Goal: Task Accomplishment & Management: Manage account settings

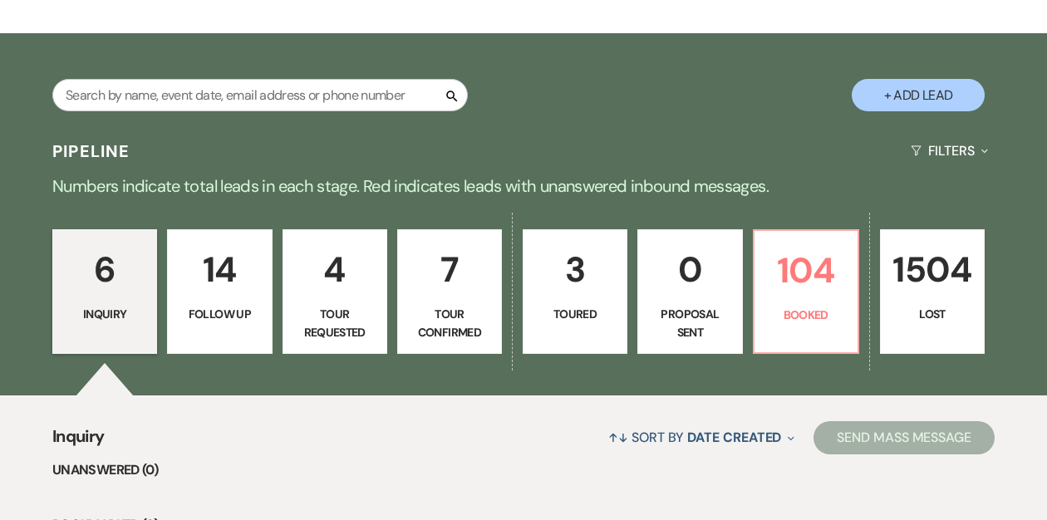
scroll to position [243, 0]
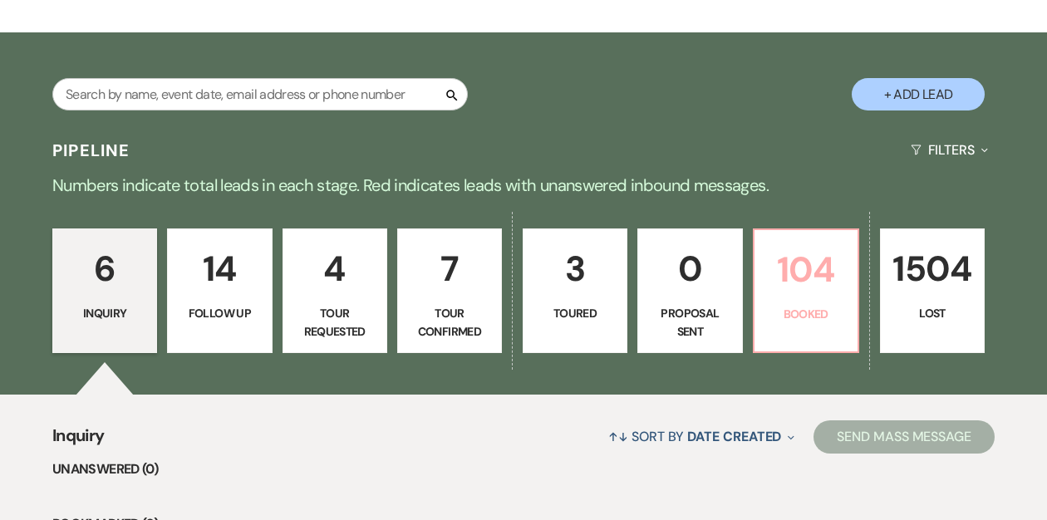
click at [796, 285] on p "104" at bounding box center [806, 270] width 83 height 56
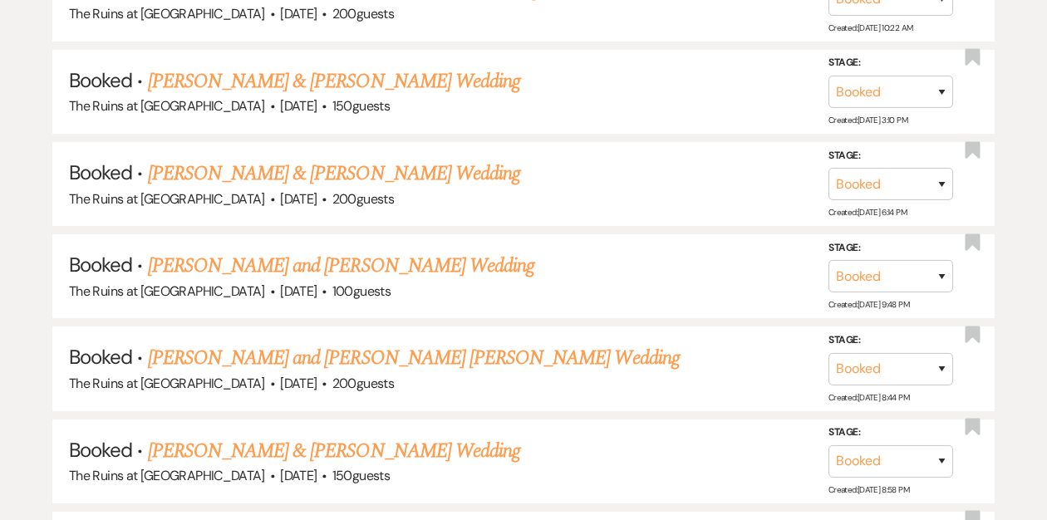
scroll to position [3154, 0]
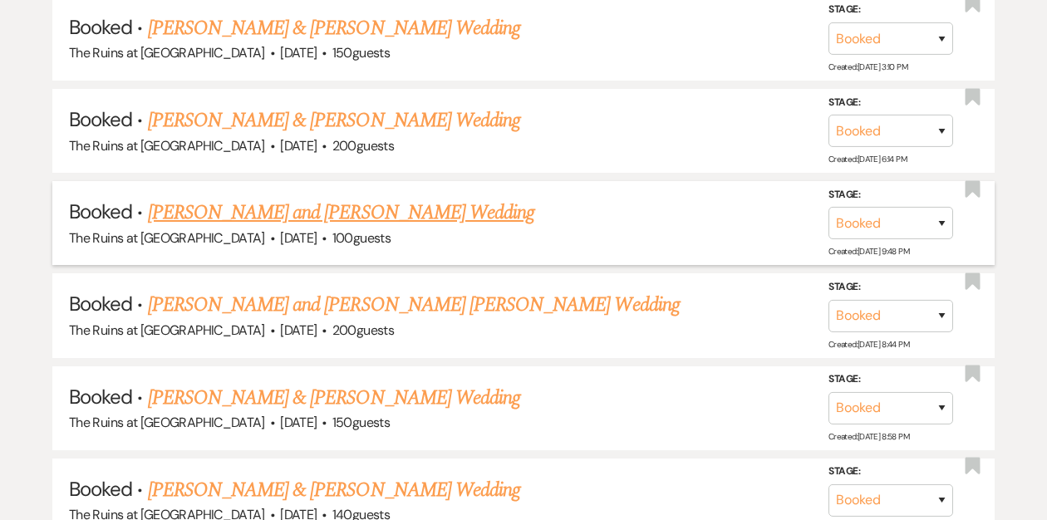
click at [381, 198] on link "[PERSON_NAME] and [PERSON_NAME] Wedding" at bounding box center [341, 213] width 387 height 30
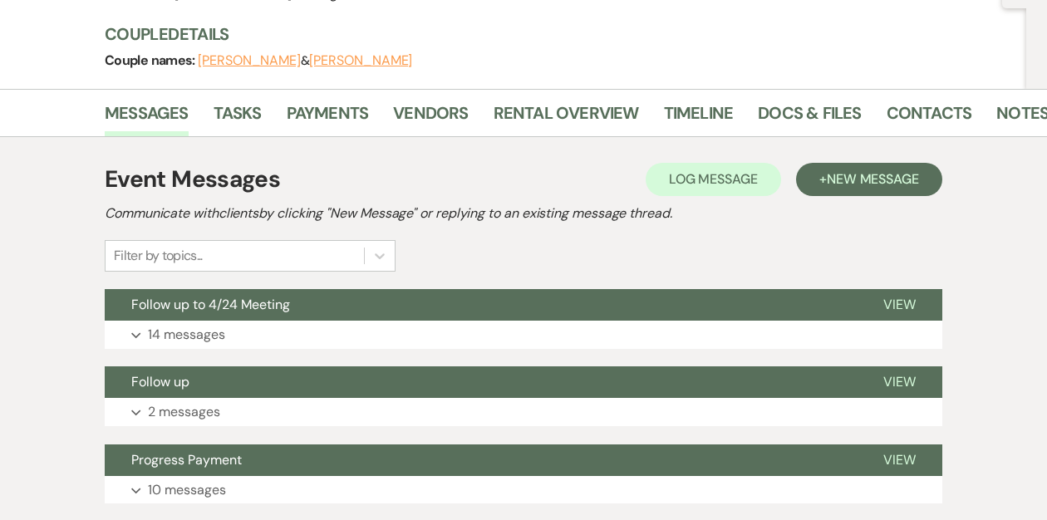
scroll to position [252, 0]
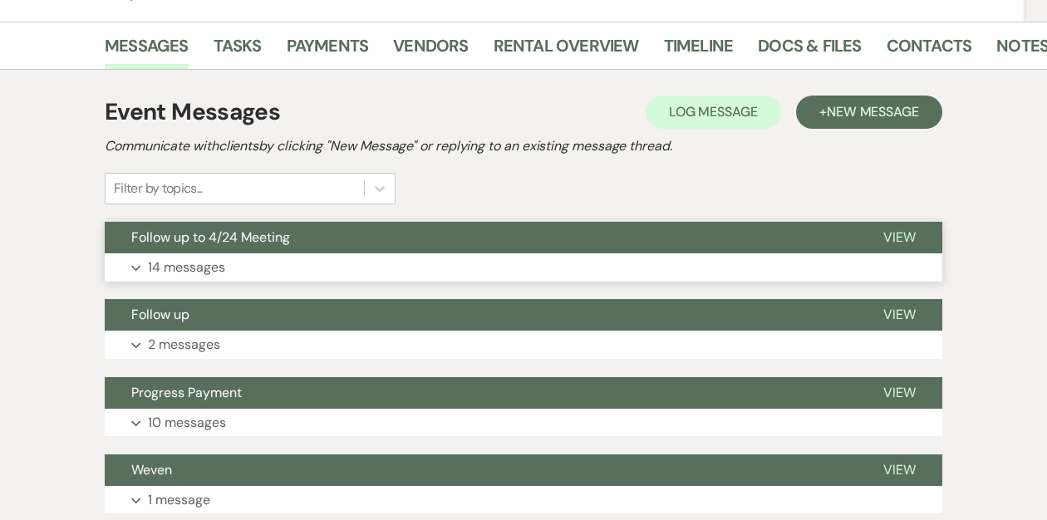
click at [321, 241] on button "Follow up to 4/24 Meeting" at bounding box center [481, 238] width 752 height 32
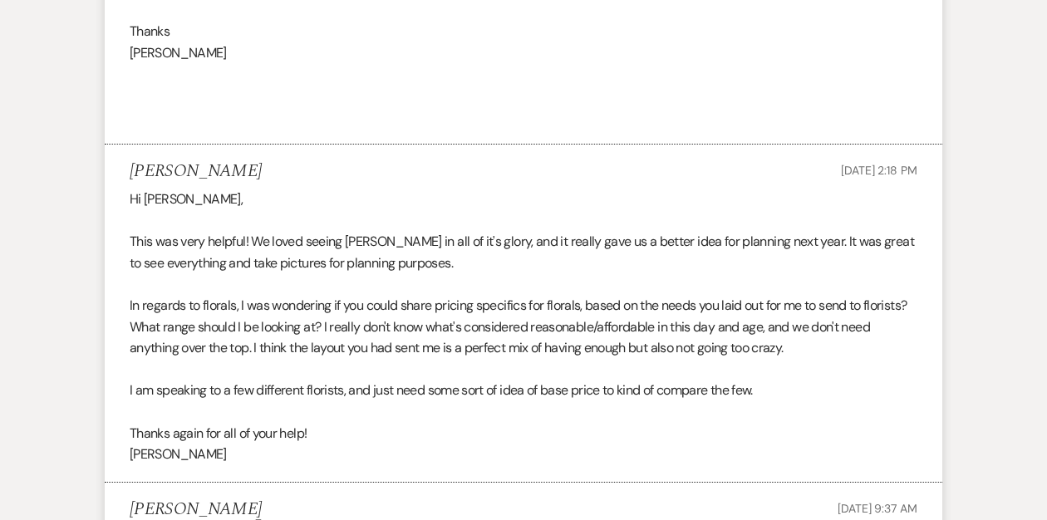
scroll to position [4245, 0]
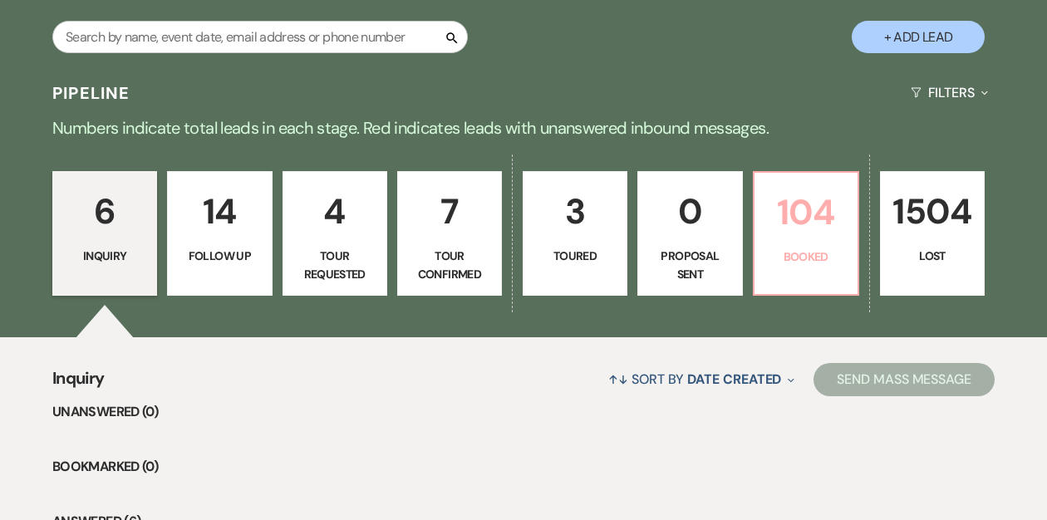
click at [789, 228] on p "104" at bounding box center [806, 212] width 83 height 56
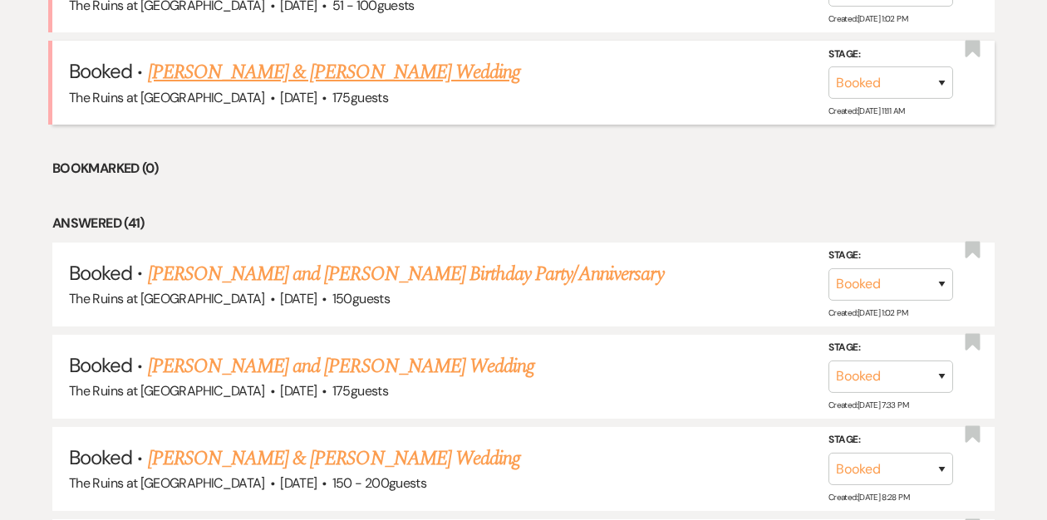
scroll to position [804, 0]
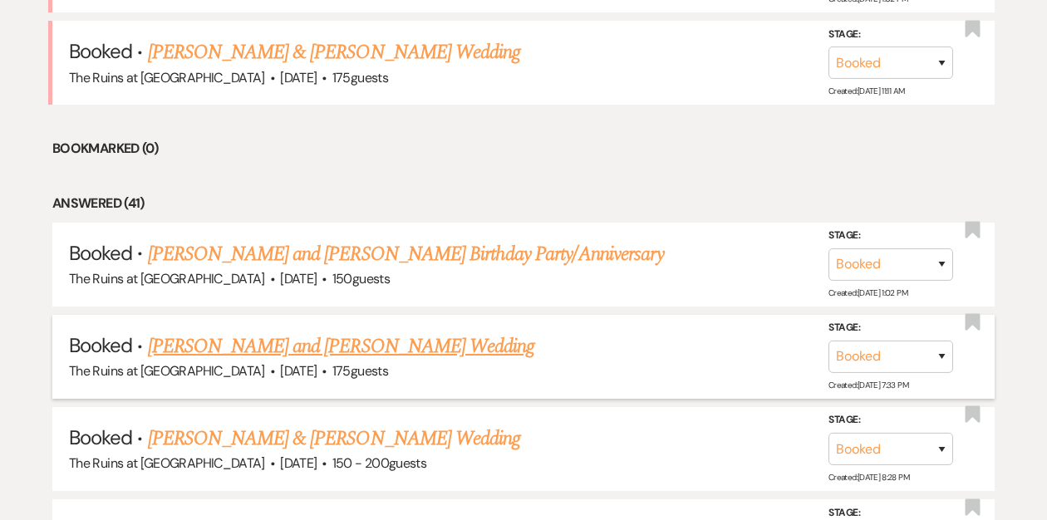
click at [328, 345] on link "[PERSON_NAME] and [PERSON_NAME] Wedding" at bounding box center [341, 347] width 387 height 30
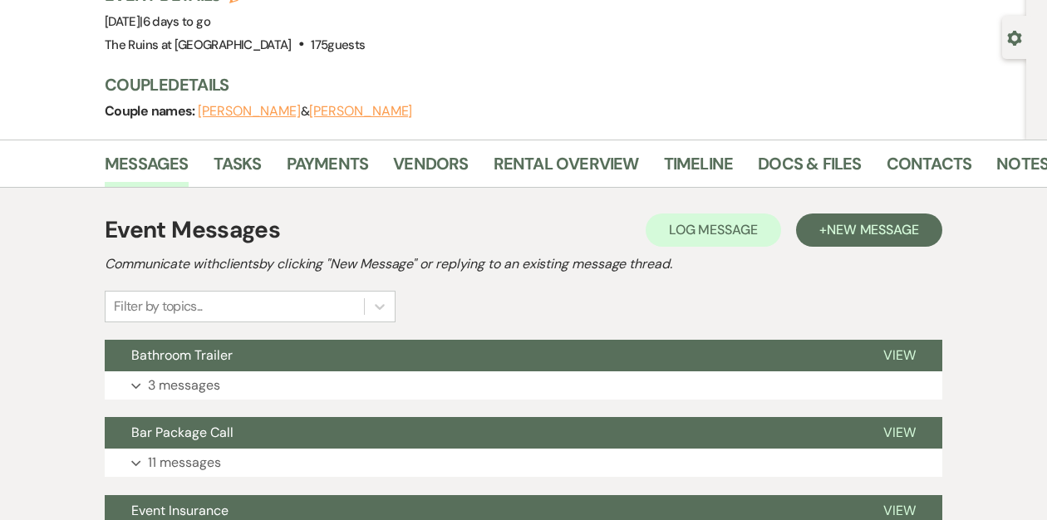
scroll to position [154, 0]
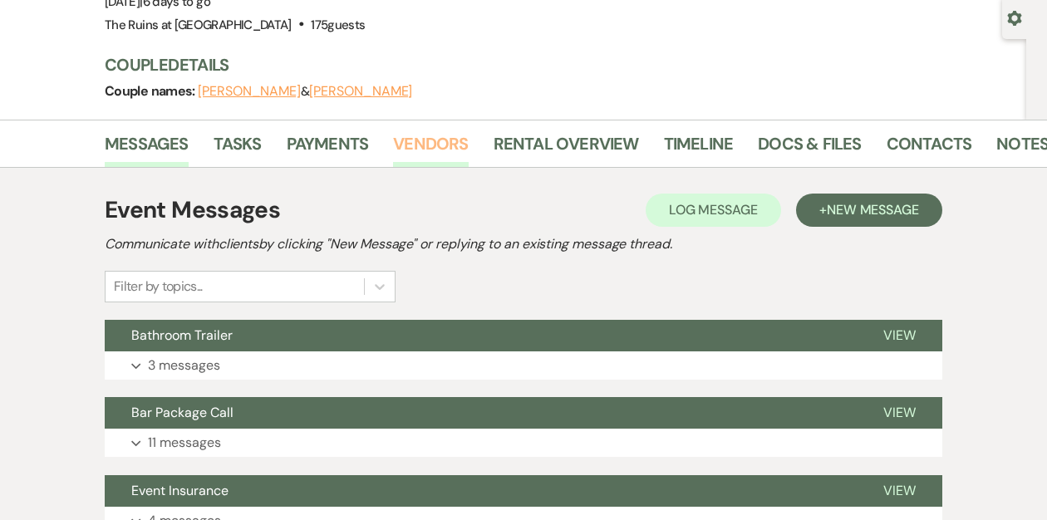
click at [422, 146] on link "Vendors" at bounding box center [430, 148] width 75 height 37
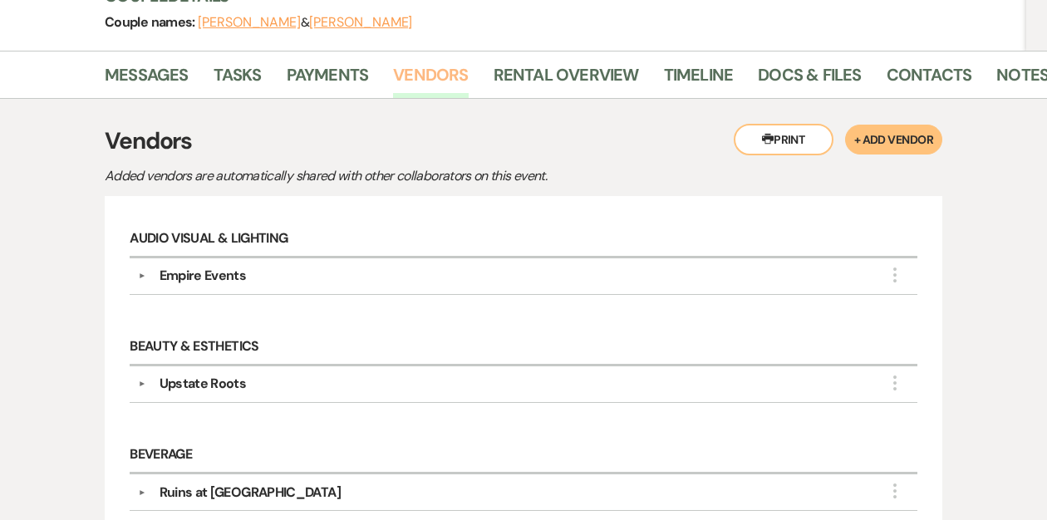
scroll to position [224, 0]
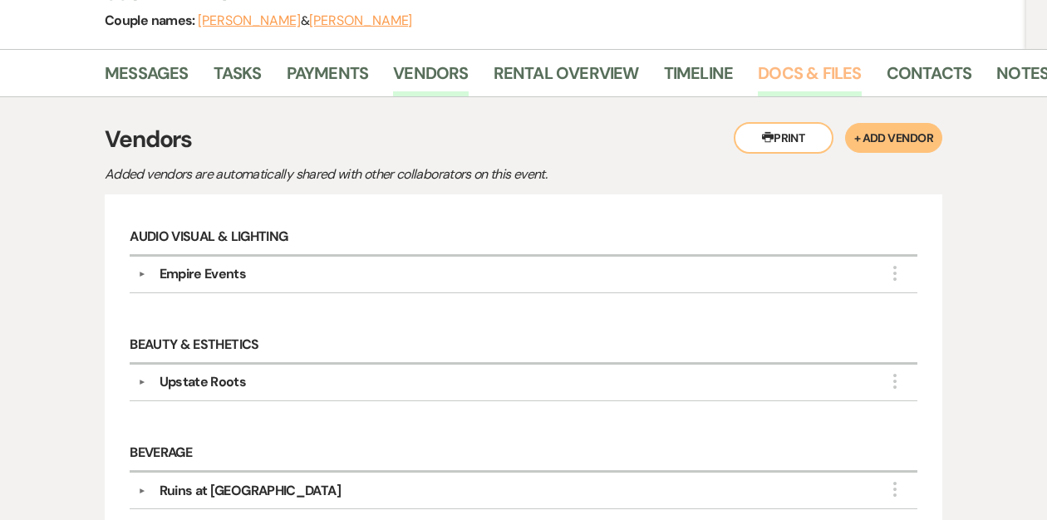
click at [787, 71] on link "Docs & Files" at bounding box center [809, 78] width 103 height 37
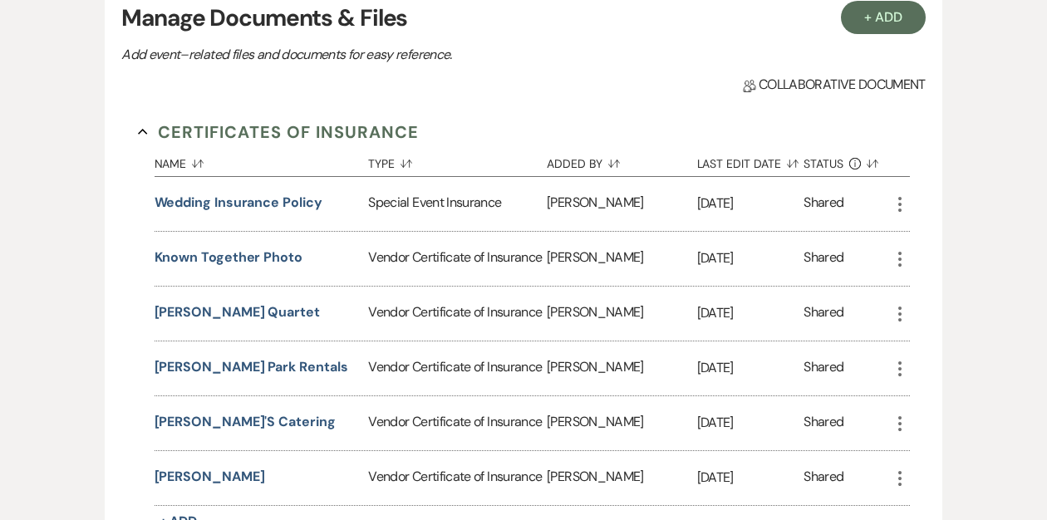
scroll to position [449, 0]
